Goal: Information Seeking & Learning: Check status

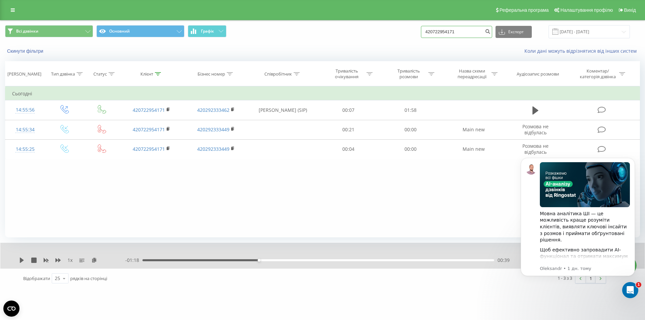
click at [477, 33] on input "420722954171" at bounding box center [456, 32] width 71 height 12
drag, startPoint x: 477, startPoint y: 33, endPoint x: 398, endPoint y: 30, distance: 78.6
click at [399, 30] on div "Всі дзвінки Основний Графік 420722954171 Експорт .csv .xls .xlsx [DATE] - [DATE]" at bounding box center [322, 31] width 635 height 13
paste input "7718953"
type input "420777189531"
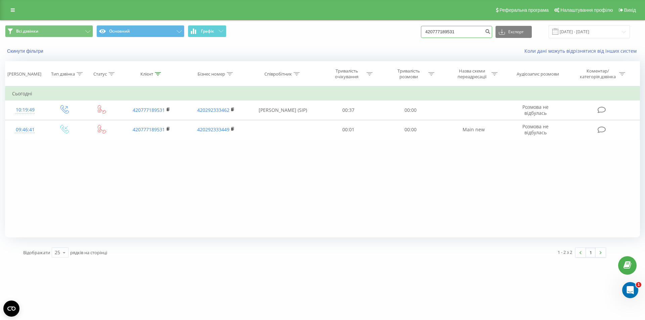
click at [458, 28] on input "420777189531" at bounding box center [456, 32] width 71 height 12
drag, startPoint x: 466, startPoint y: 30, endPoint x: 426, endPoint y: 29, distance: 39.3
click at [426, 29] on div "Всі дзвінки Основний Графік 420777189531 Експорт .csv .xls .xlsx 22.05.2025 - 2…" at bounding box center [322, 31] width 635 height 13
paste input "4988258"
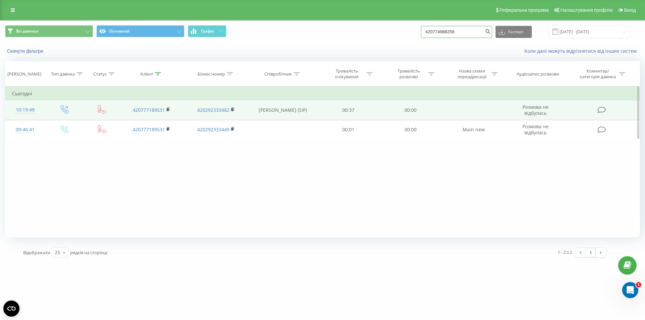
type input "420774988258"
click at [536, 108] on icon at bounding box center [535, 110] width 6 height 9
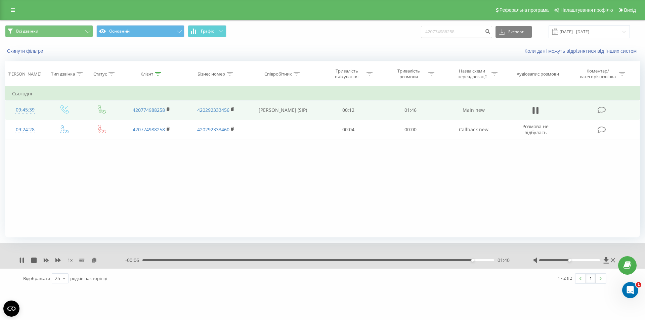
click at [19, 262] on div "1 x - 00:06 01:40 01:40" at bounding box center [322, 256] width 644 height 26
click at [20, 261] on icon at bounding box center [20, 260] width 1 height 5
click at [463, 28] on input "420774988258" at bounding box center [456, 32] width 71 height 12
drag, startPoint x: 459, startPoint y: 33, endPoint x: 394, endPoint y: 32, distance: 65.5
click at [394, 32] on div "Всі дзвінки Основний Графік 420774988258 Експорт .csv .xls .xlsx 22.05.2025 - 2…" at bounding box center [322, 31] width 635 height 13
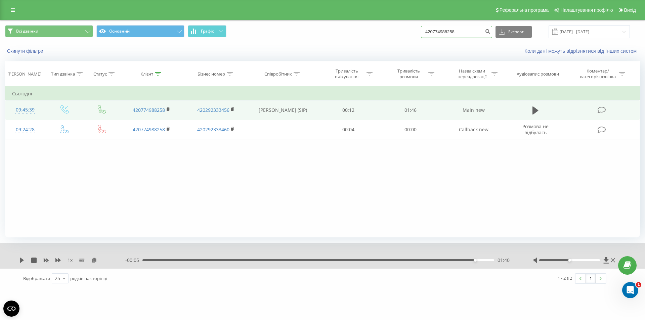
paste input "39541264"
type input "420739541264"
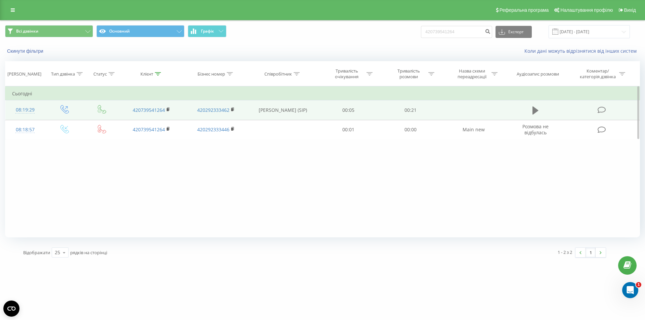
click at [536, 112] on icon at bounding box center [535, 110] width 6 height 8
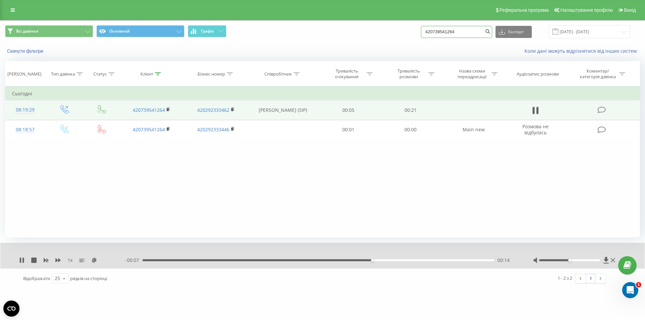
click at [465, 33] on input "420739541264" at bounding box center [456, 32] width 71 height 12
drag, startPoint x: 467, startPoint y: 32, endPoint x: 425, endPoint y: 31, distance: 41.6
click at [425, 31] on div "Всі дзвінки Основний Графік 420739541264 Експорт .csv .xls .xlsx 22.05.2025 - 2…" at bounding box center [322, 31] width 635 height 13
paste input "605280656"
type input "420605280656"
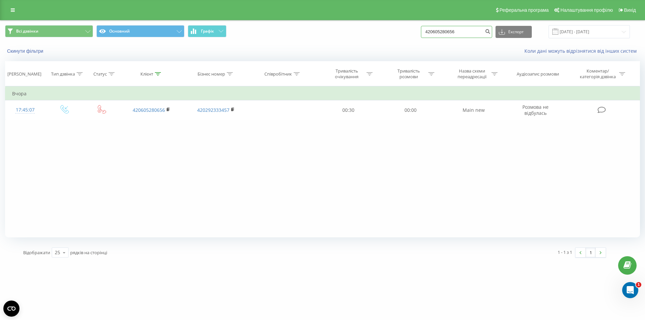
drag, startPoint x: 460, startPoint y: 32, endPoint x: 427, endPoint y: 30, distance: 32.6
click at [427, 30] on div "Всі дзвінки Основний Графік 420605280656 Експорт .csv .xls .xlsx 22.05.2025 - 2…" at bounding box center [322, 31] width 635 height 13
drag, startPoint x: 472, startPoint y: 32, endPoint x: 423, endPoint y: 30, distance: 48.4
click at [423, 30] on div "Всі дзвінки Основний Графік 420605280656 Експорт .csv .xls .xlsx 22.05.2025 - 2…" at bounding box center [322, 31] width 635 height 13
paste input "777771744"
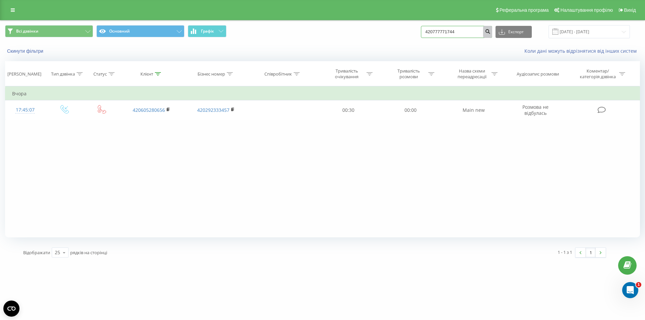
type input "420777771744"
click at [490, 33] on icon "submit" at bounding box center [488, 31] width 6 height 4
click at [490, 32] on icon "submit" at bounding box center [488, 31] width 6 height 4
click at [470, 33] on input "420777771744" at bounding box center [456, 32] width 71 height 12
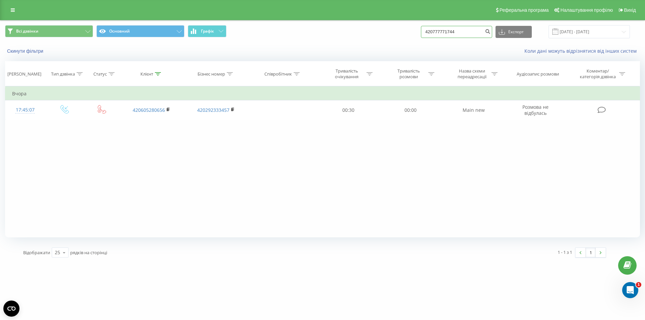
drag, startPoint x: 470, startPoint y: 30, endPoint x: 374, endPoint y: 38, distance: 96.3
click at [374, 38] on div "Всі дзвінки Основний Графік 420777771744 Експорт .csv .xls .xlsx 22.05.2025 - 2…" at bounding box center [322, 31] width 635 height 13
click at [447, 31] on input at bounding box center [456, 32] width 71 height 12
paste input "420777771744"
type input "420777771744"
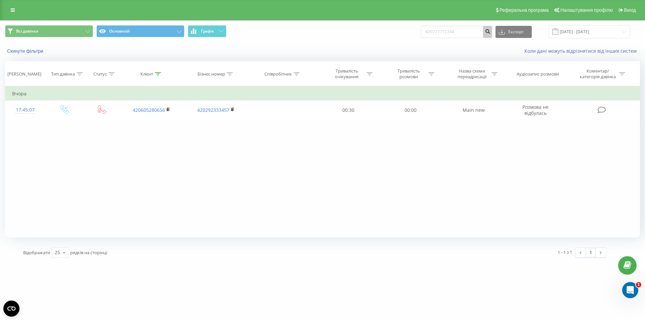
click at [490, 32] on icon "submit" at bounding box center [488, 31] width 6 height 4
click at [13, 11] on icon at bounding box center [13, 10] width 4 height 5
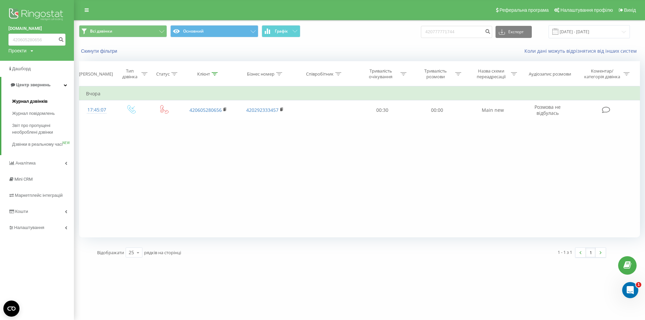
click at [27, 100] on span "Журнал дзвінків" at bounding box center [30, 101] width 36 height 7
click at [25, 117] on span "Журнал повідомлень" at bounding box center [35, 113] width 46 height 7
click at [25, 116] on span "Журнал повідомлень" at bounding box center [35, 113] width 46 height 7
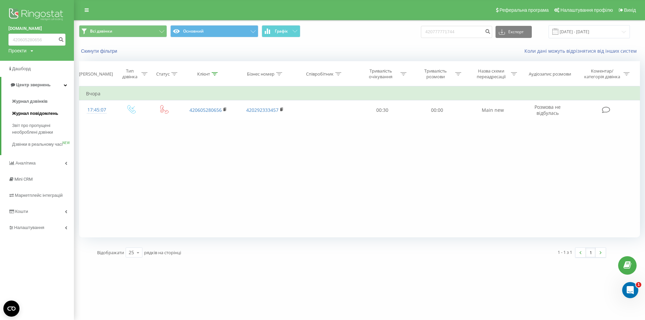
click at [25, 116] on span "Журнал повідомлень" at bounding box center [35, 113] width 46 height 7
click at [29, 100] on span "Журнал дзвінків" at bounding box center [30, 101] width 36 height 7
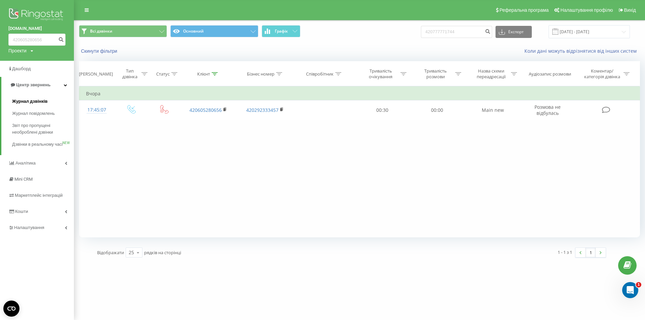
click at [29, 100] on span "Журнал дзвінків" at bounding box center [30, 101] width 36 height 7
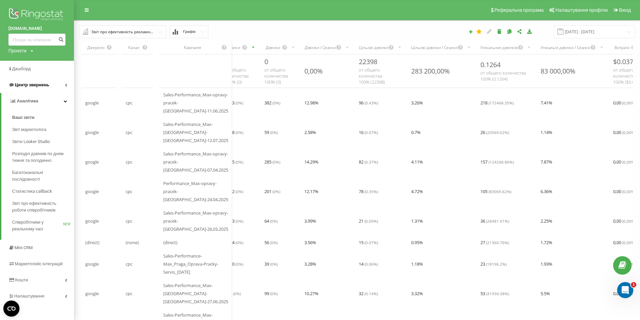
click at [32, 86] on span "Центр звернень" at bounding box center [32, 84] width 34 height 5
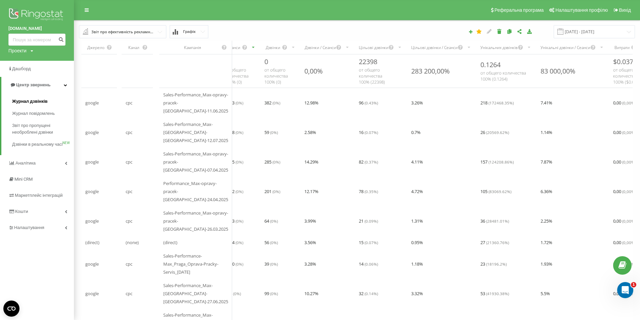
click at [30, 102] on span "Журнал дзвінків" at bounding box center [30, 101] width 36 height 7
click at [31, 102] on span "Журнал дзвінків" at bounding box center [30, 101] width 36 height 7
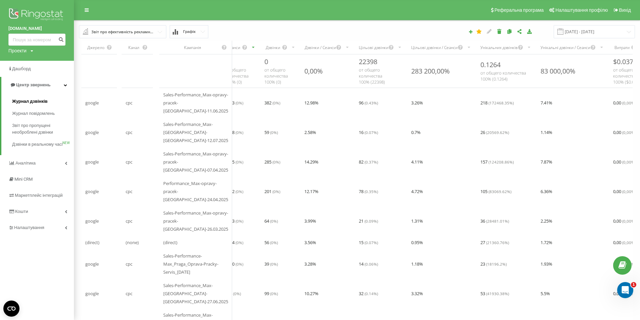
click at [31, 102] on span "Журнал дзвінків" at bounding box center [30, 101] width 36 height 7
click at [31, 101] on span "Журнал дзвінків" at bounding box center [30, 101] width 36 height 7
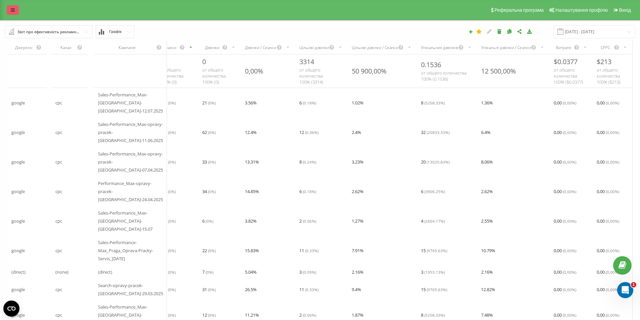
click at [13, 10] on icon at bounding box center [13, 10] width 4 height 5
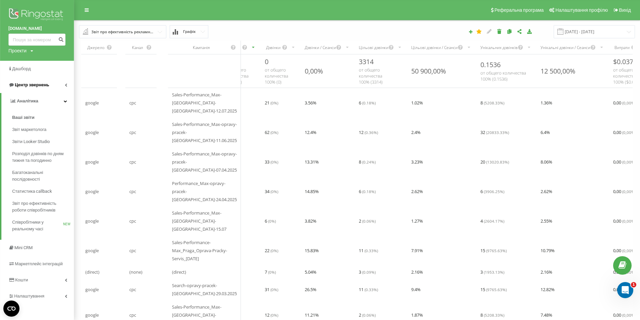
click at [49, 87] on link "Центр звернень" at bounding box center [37, 85] width 74 height 16
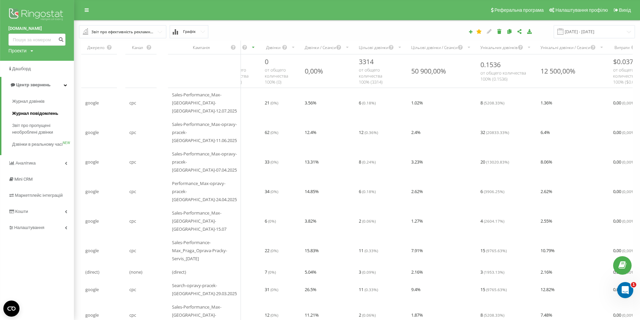
click at [43, 113] on span "Журнал повідомлень" at bounding box center [35, 113] width 46 height 7
click at [50, 86] on link "Центр звернень" at bounding box center [37, 85] width 73 height 16
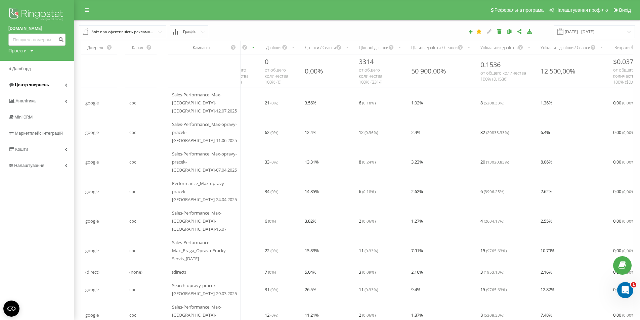
click at [52, 89] on link "Центр звернень" at bounding box center [37, 85] width 74 height 16
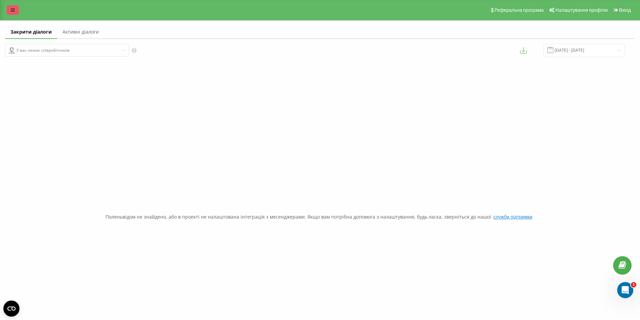
click at [11, 9] on icon at bounding box center [13, 10] width 4 height 5
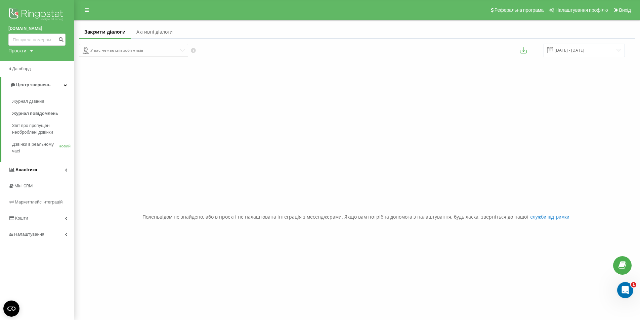
click at [44, 175] on link "Аналітика" at bounding box center [37, 170] width 74 height 16
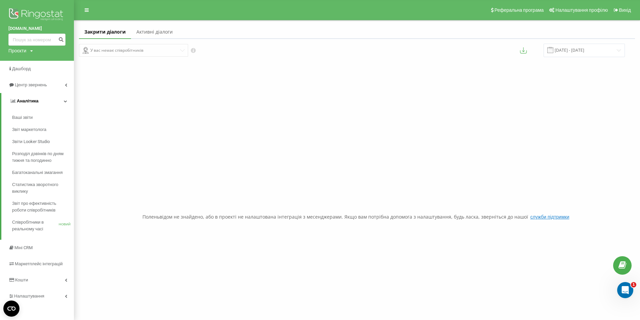
click at [54, 103] on link "Аналітика" at bounding box center [37, 101] width 73 height 16
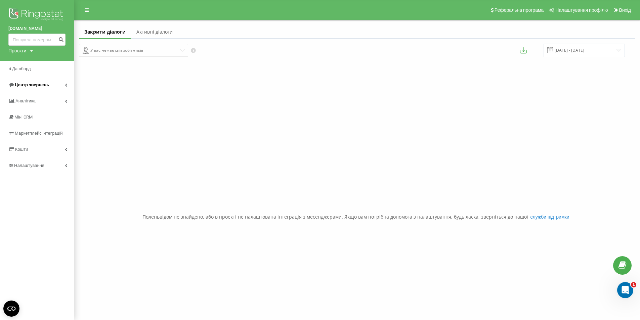
click at [45, 88] on span "Центр звернень" at bounding box center [28, 85] width 41 height 7
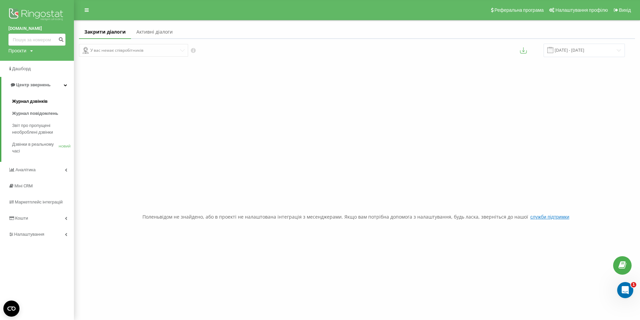
click at [34, 99] on font "Журнал дзвінків" at bounding box center [30, 101] width 36 height 5
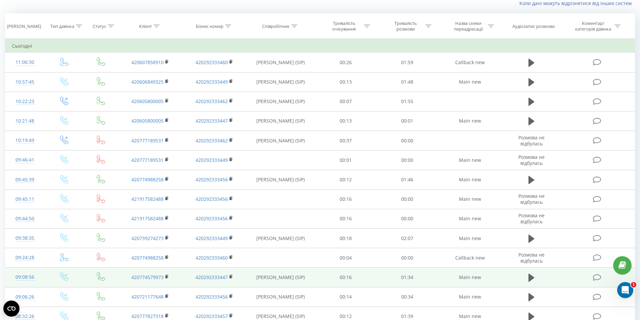
scroll to position [201, 0]
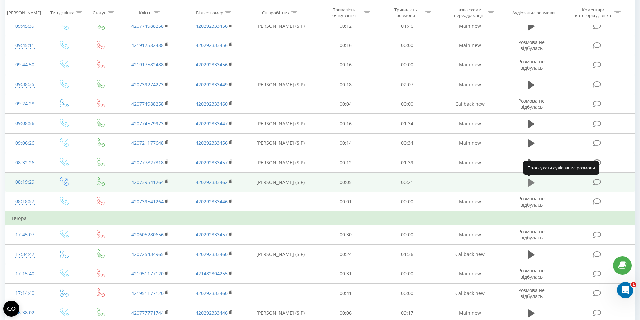
click at [535, 178] on button at bounding box center [531, 183] width 10 height 10
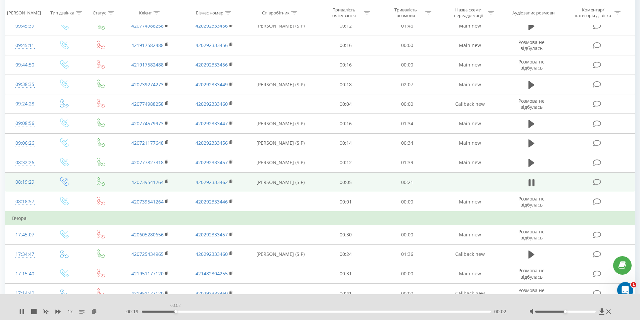
drag, startPoint x: 277, startPoint y: 311, endPoint x: 175, endPoint y: 313, distance: 102.1
click at [175, 313] on div "- 00:19 00:02 00:02" at bounding box center [319, 311] width 388 height 7
click at [19, 313] on icon at bounding box center [21, 311] width 5 height 5
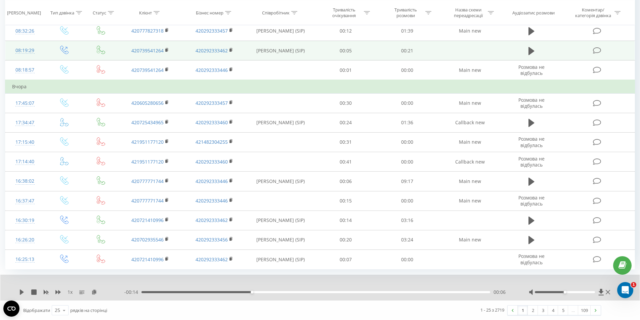
scroll to position [333, 0]
click at [62, 311] on icon at bounding box center [64, 310] width 10 height 13
click at [62, 302] on span "100" at bounding box center [59, 300] width 8 height 6
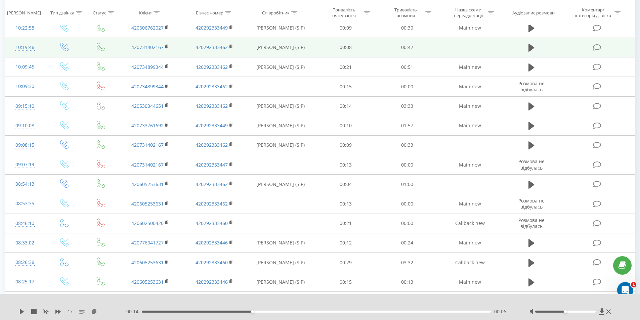
scroll to position [804, 0]
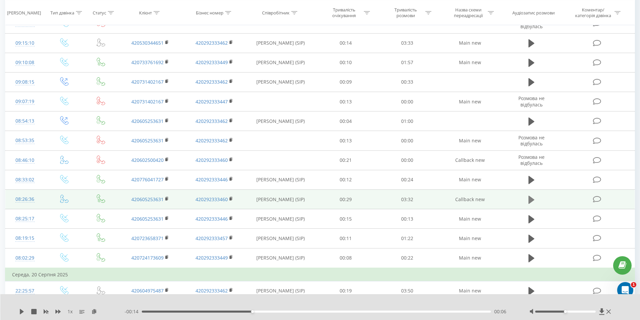
click at [531, 200] on icon at bounding box center [531, 199] width 6 height 8
click at [161, 311] on div "00:03" at bounding box center [316, 312] width 349 height 2
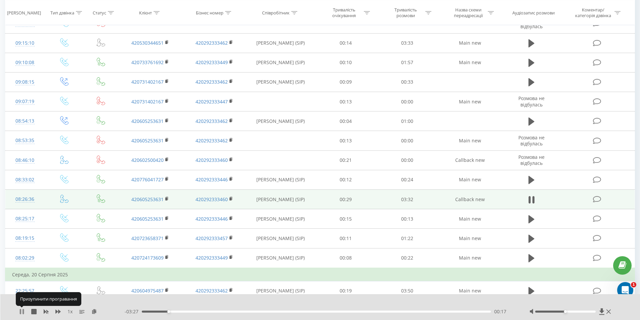
click at [23, 311] on icon at bounding box center [22, 311] width 1 height 5
